Goal: Navigation & Orientation: Find specific page/section

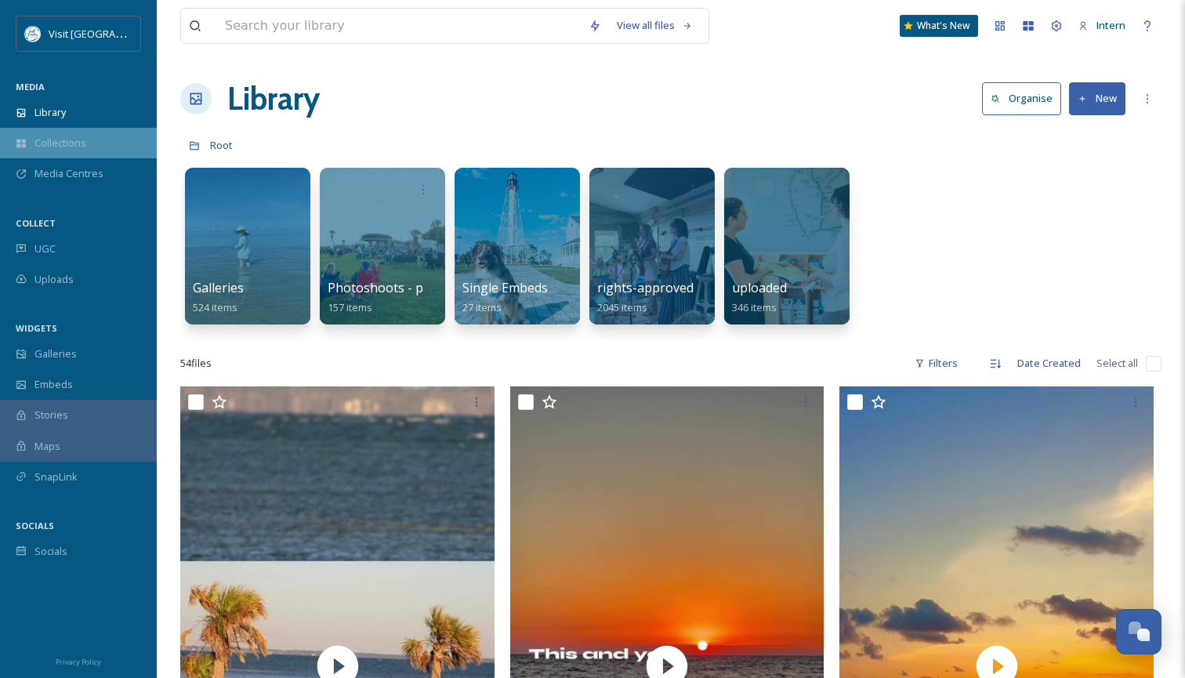
click at [100, 140] on div "Collections" at bounding box center [78, 143] width 157 height 31
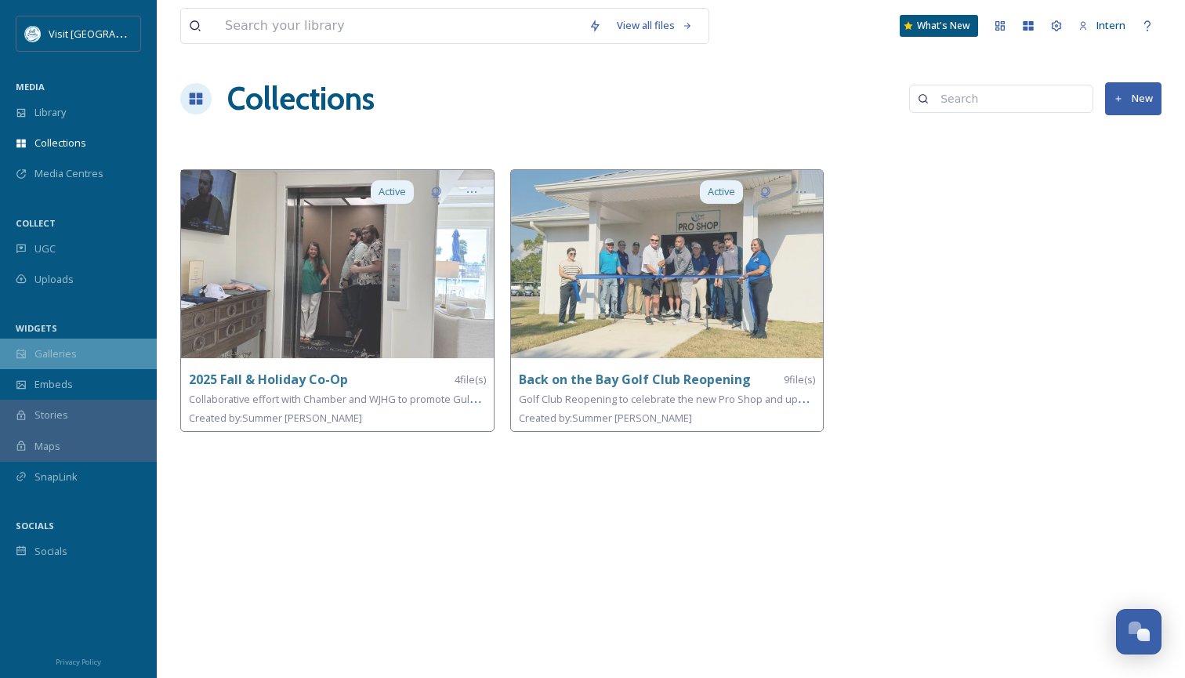
click at [78, 352] on div "Galleries" at bounding box center [78, 354] width 157 height 31
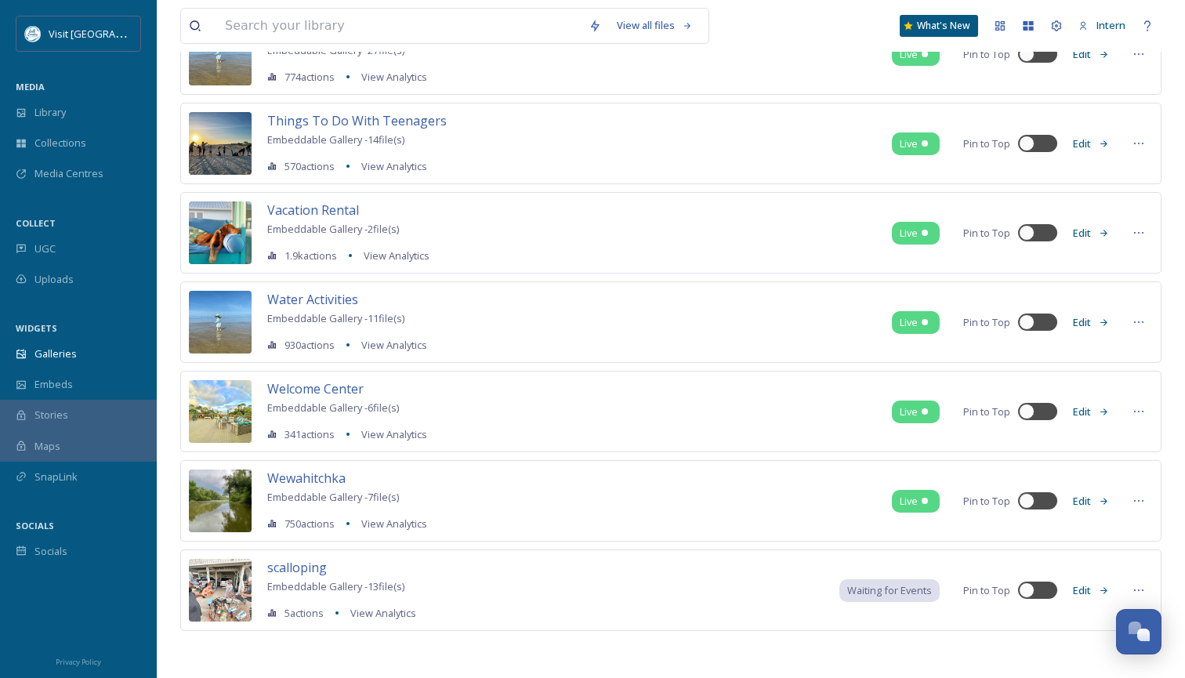
scroll to position [3204, 0]
click at [75, 148] on span "Collections" at bounding box center [60, 143] width 52 height 15
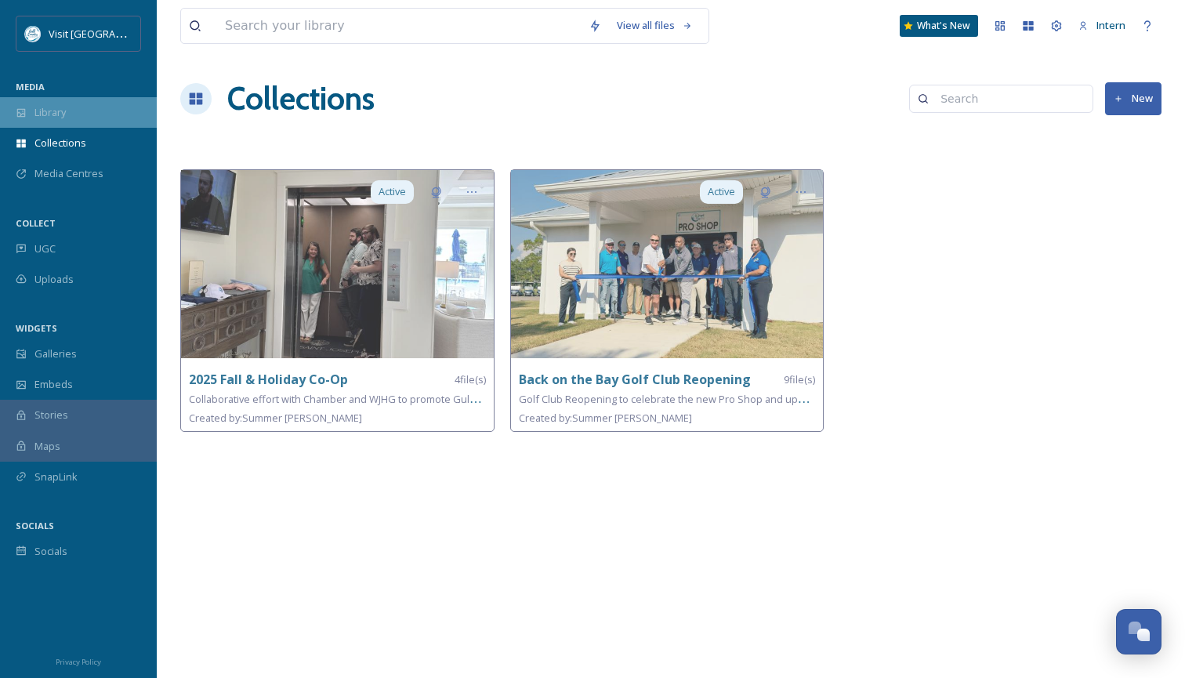
click at [75, 115] on div "Library" at bounding box center [78, 112] width 157 height 31
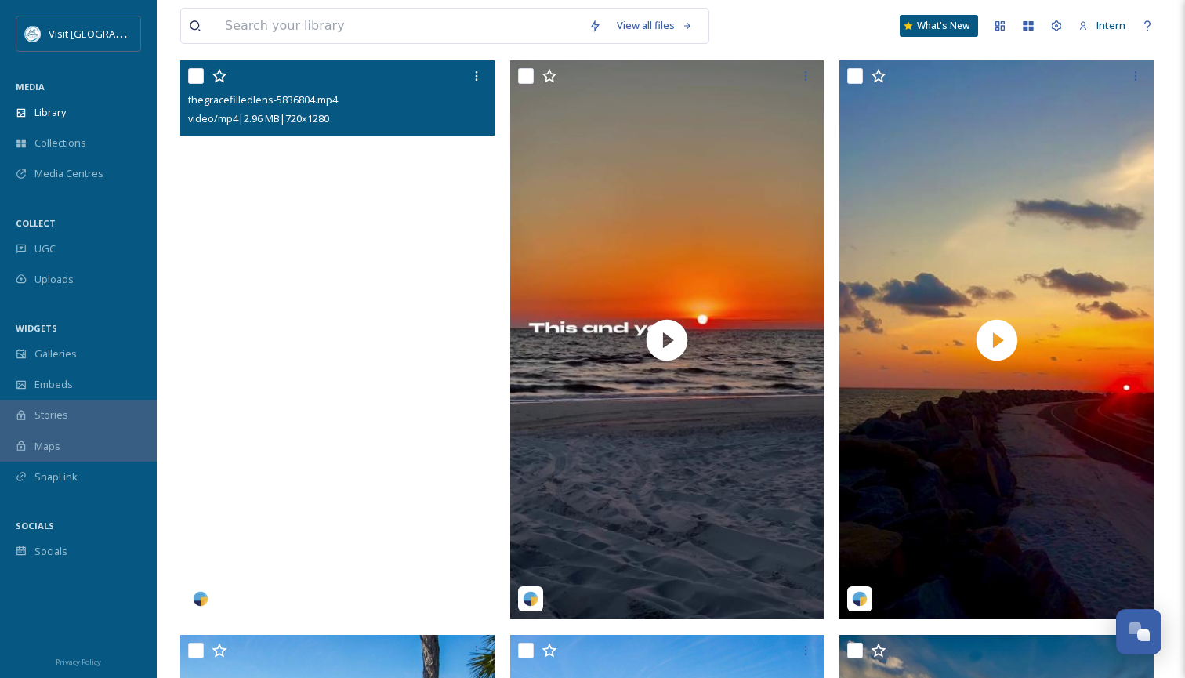
scroll to position [326, 0]
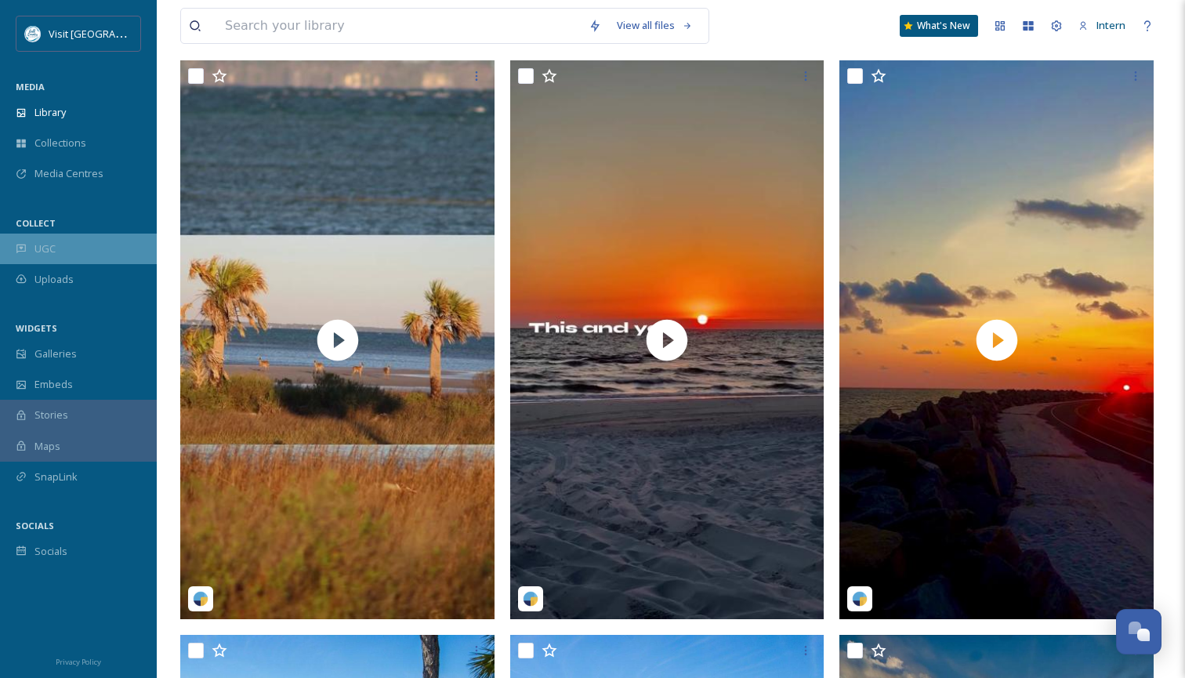
click at [72, 248] on div "UGC" at bounding box center [78, 249] width 157 height 31
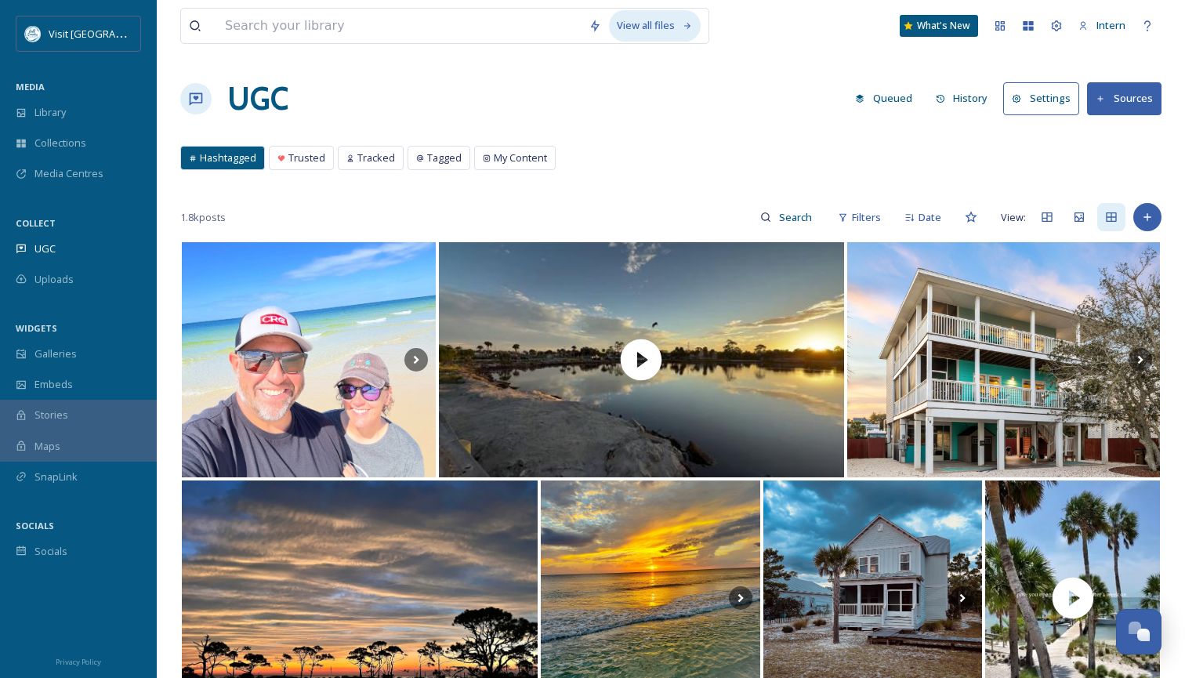
click at [634, 26] on div "View all files" at bounding box center [655, 25] width 92 height 31
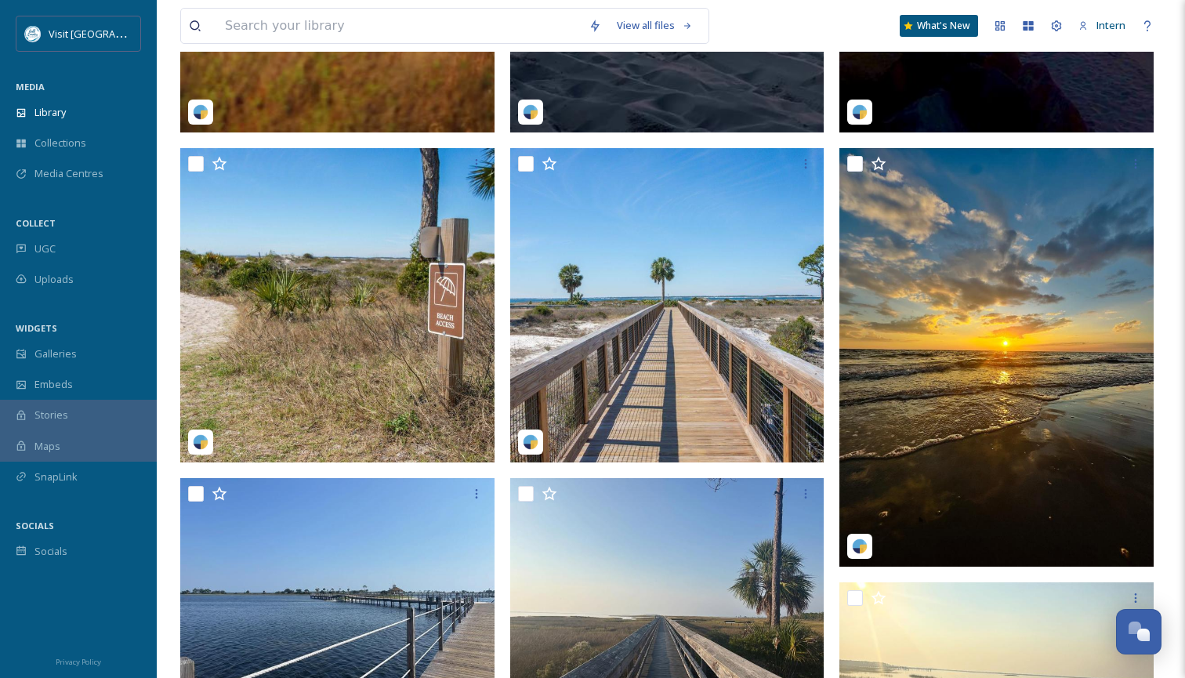
scroll to position [606, 0]
